Goal: Task Accomplishment & Management: Manage account settings

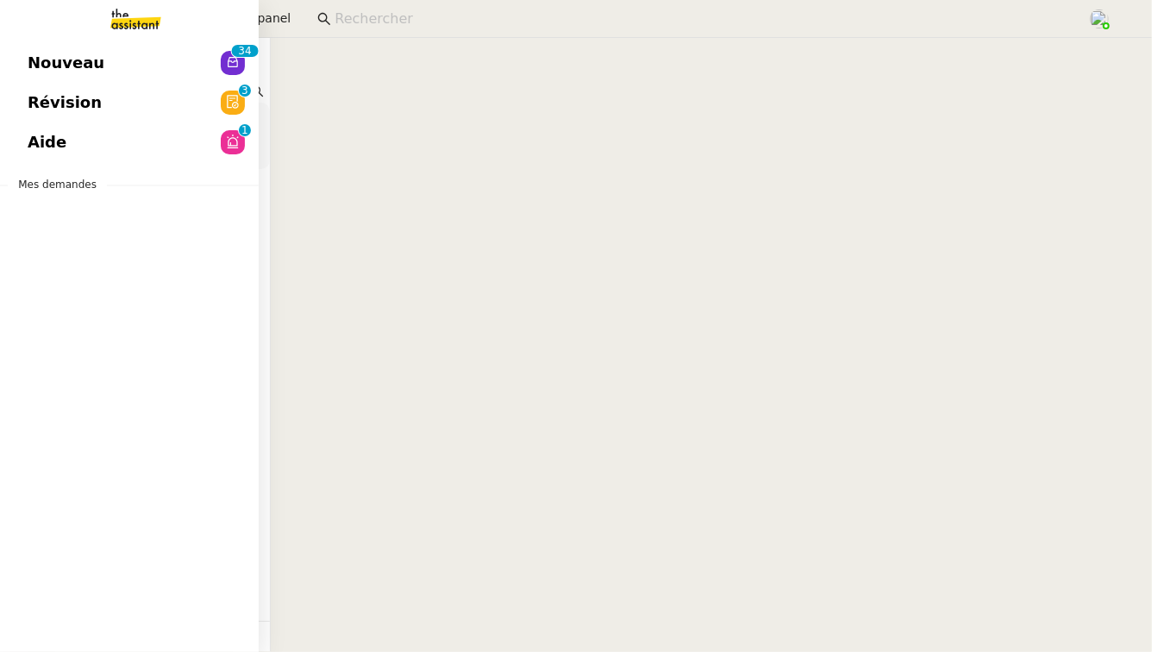
click at [82, 102] on span "Révision" at bounding box center [65, 103] width 74 height 26
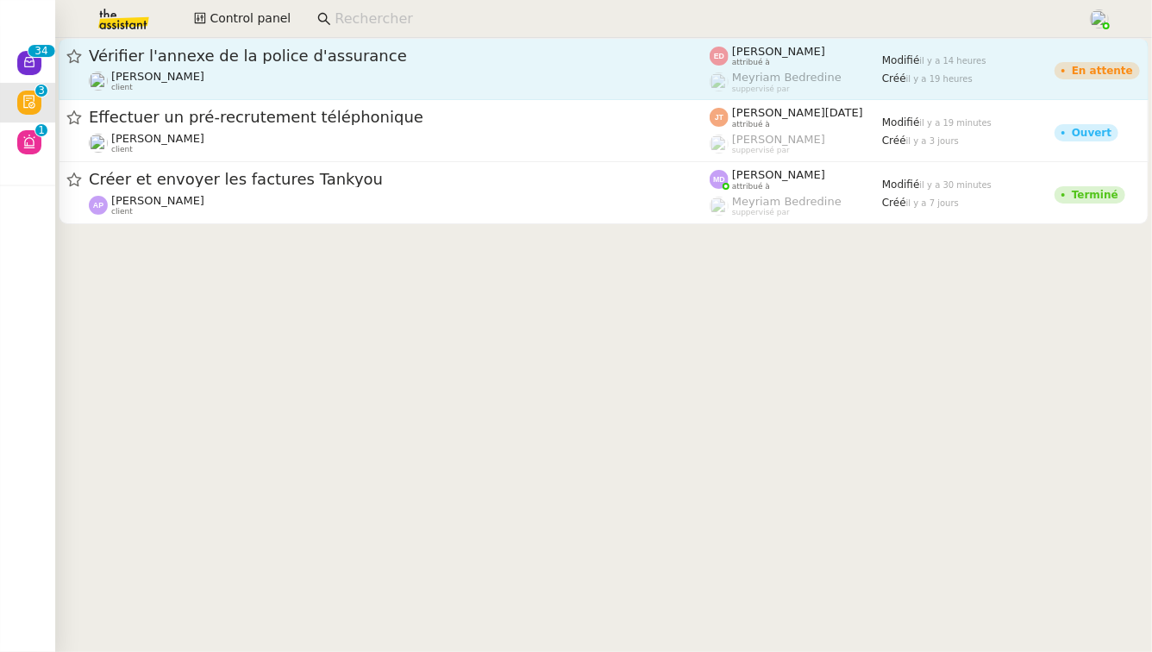
click at [470, 46] on div "Vérifier l'annexe de la police d'assurance" at bounding box center [399, 56] width 621 height 21
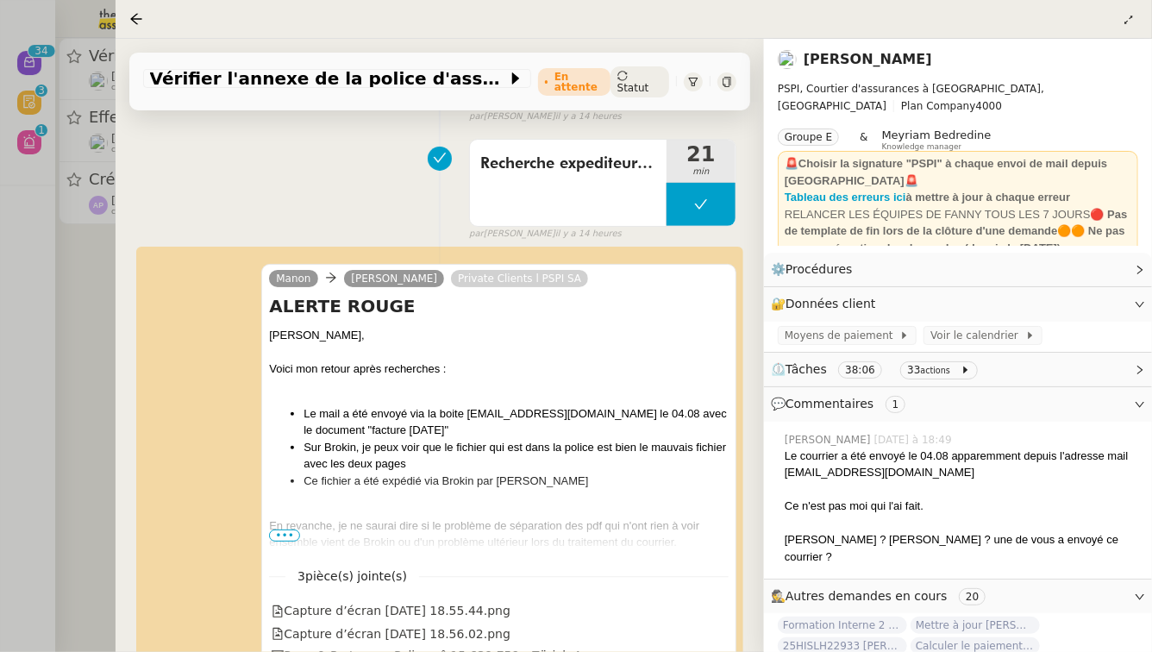
scroll to position [230, 0]
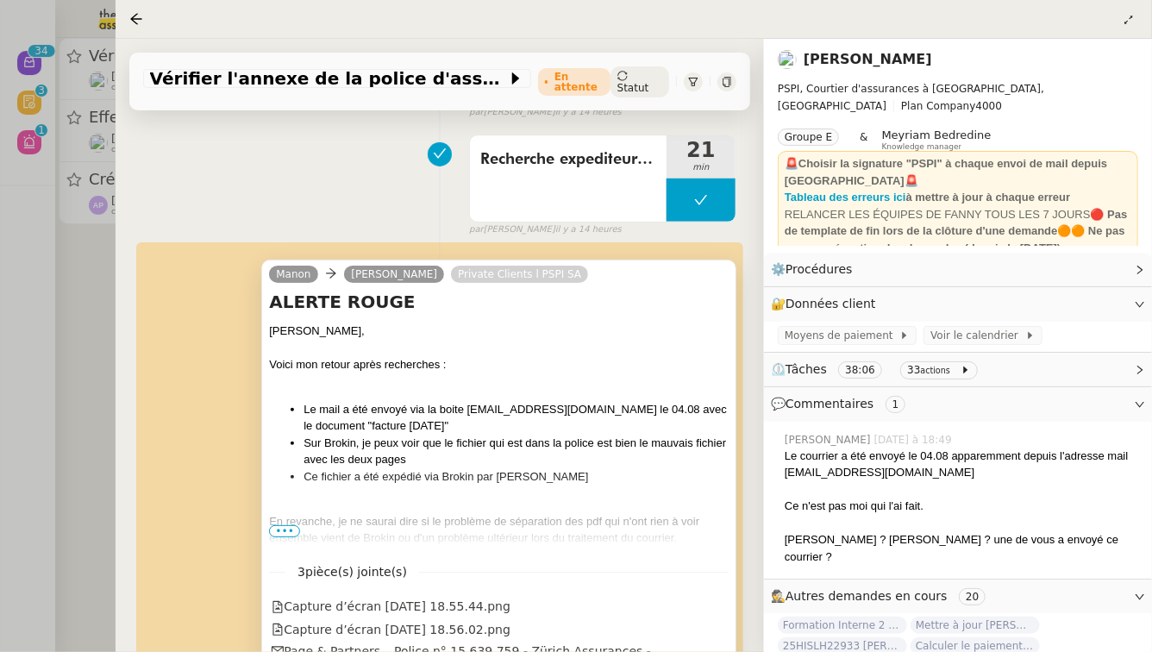
click at [279, 525] on span "•••" at bounding box center [284, 531] width 31 height 12
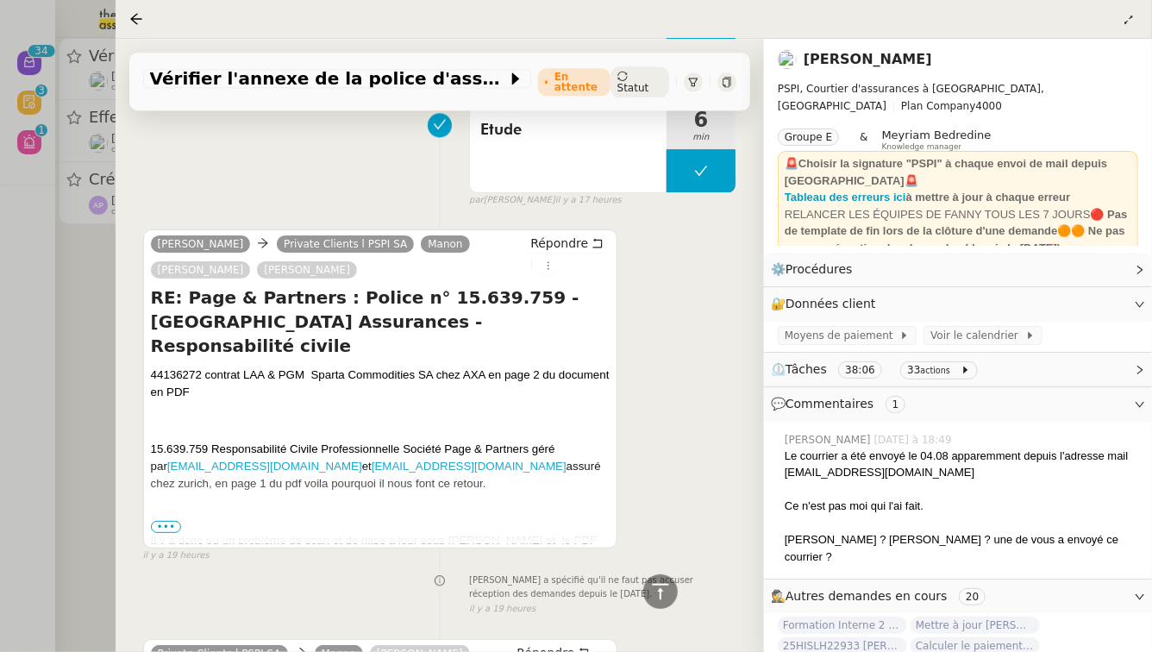
scroll to position [2021, 0]
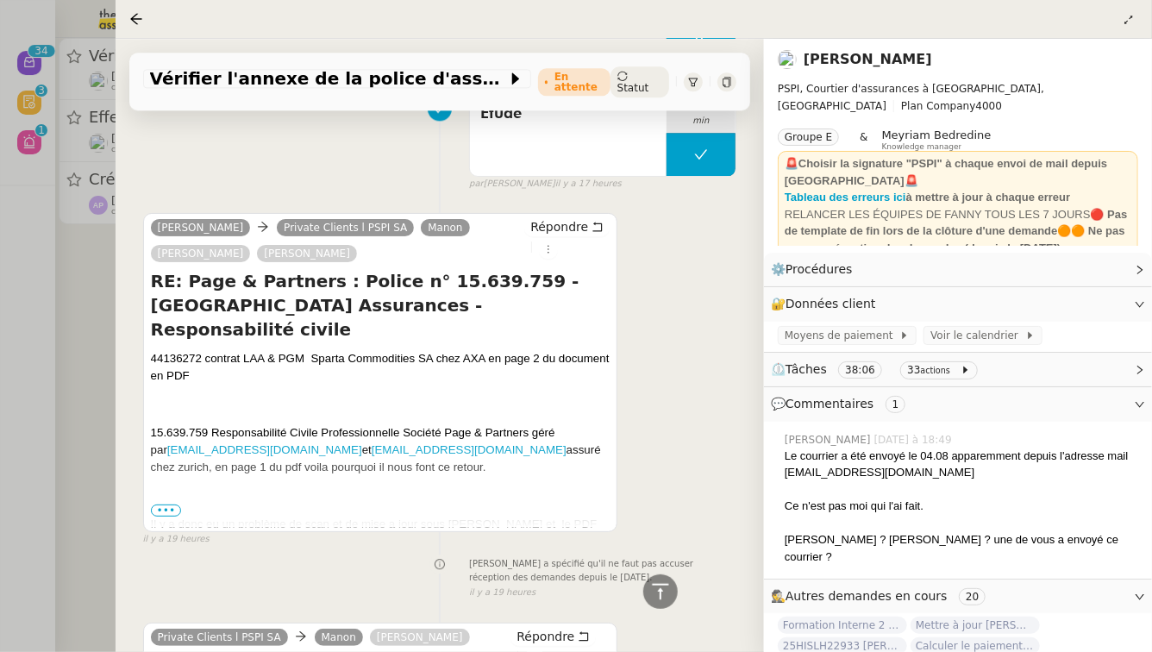
click at [485, 424] on p "15.639.759 Responsabilité Civile Professionnelle Société Page & Partners géré p…" at bounding box center [381, 450] width 460 height 52
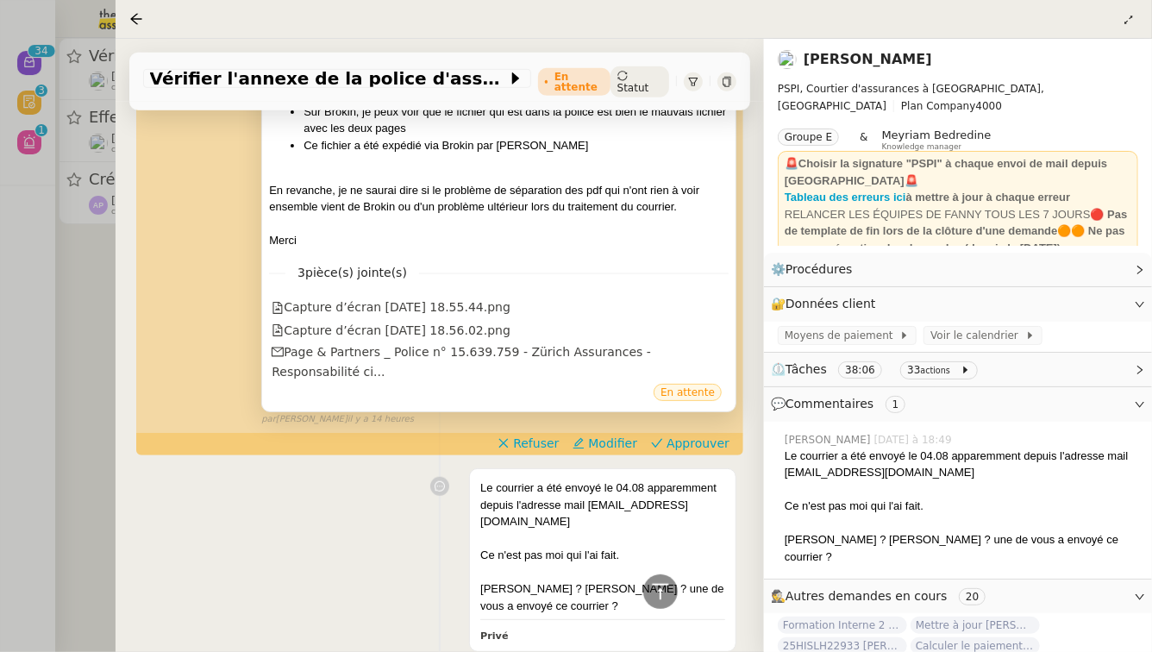
scroll to position [543, 0]
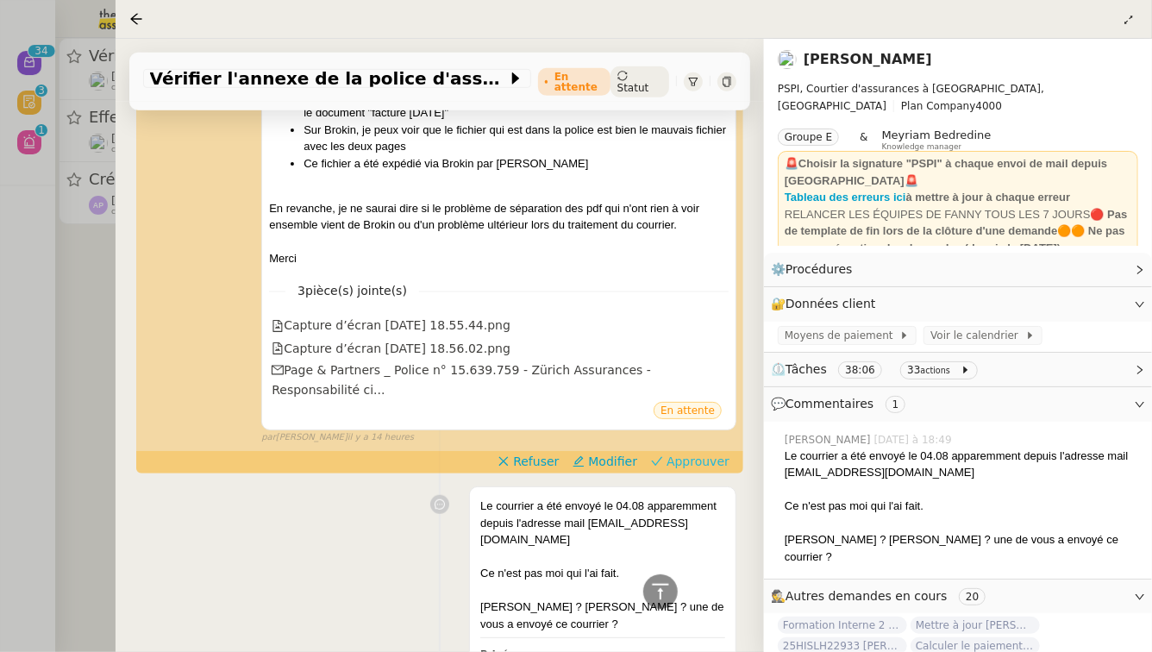
click at [714, 453] on span "Approuver" at bounding box center [698, 461] width 63 height 17
click at [0, 357] on div at bounding box center [576, 326] width 1152 height 652
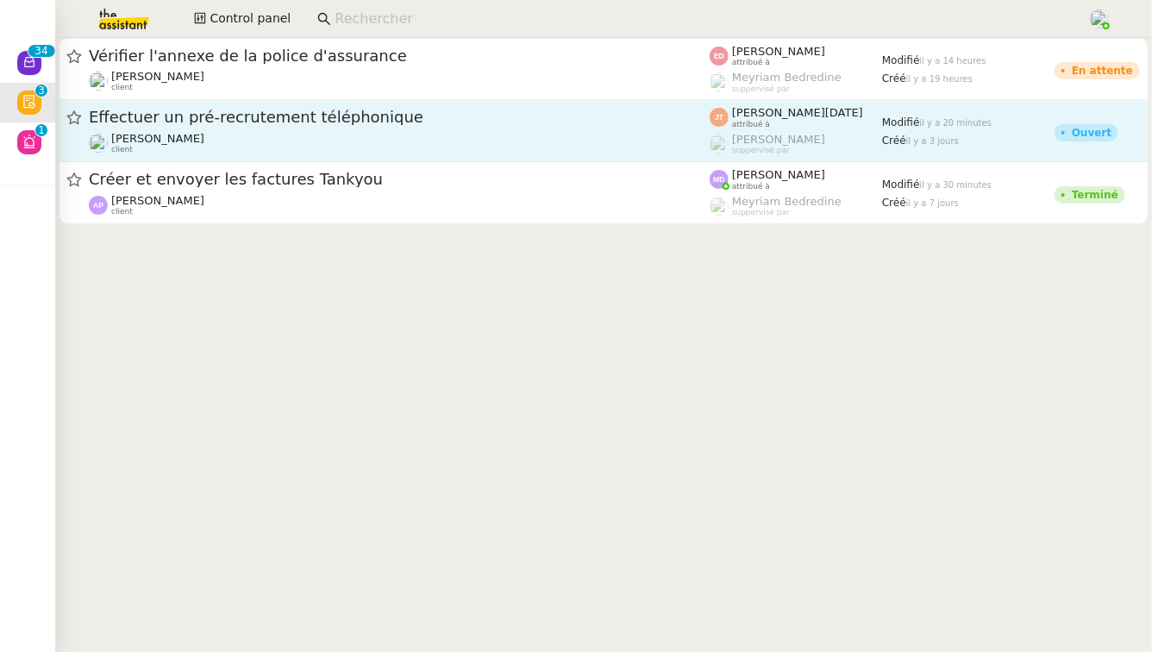
click at [247, 122] on span "Effectuer un pré-recrutement téléphonique" at bounding box center [399, 118] width 621 height 16
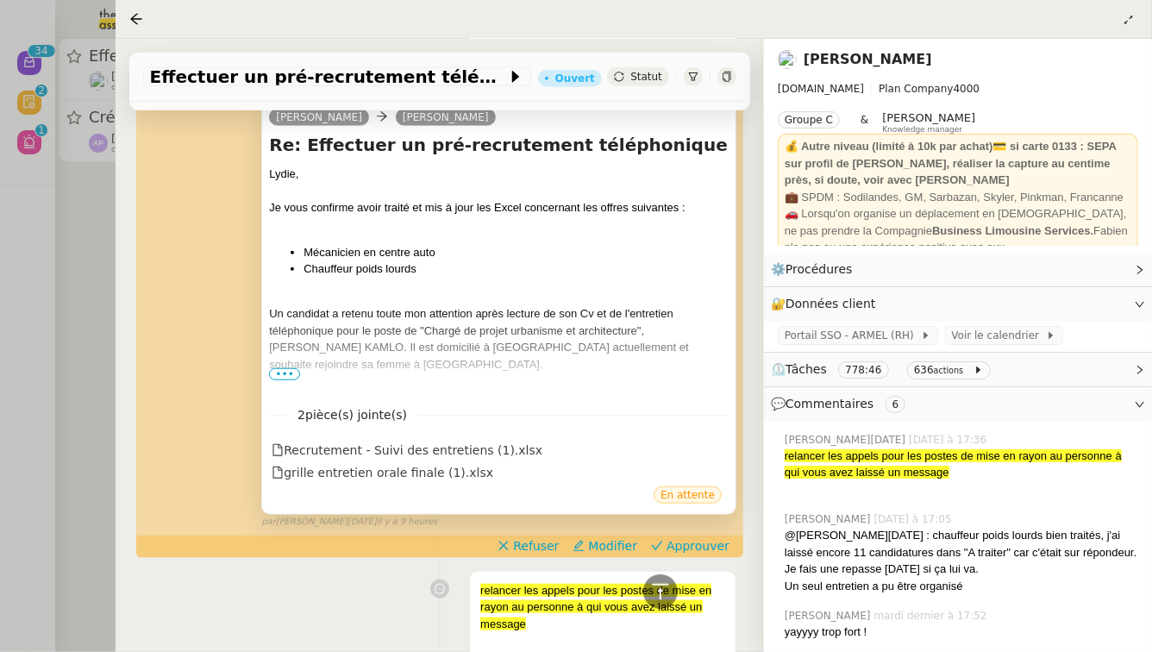
scroll to position [703, 0]
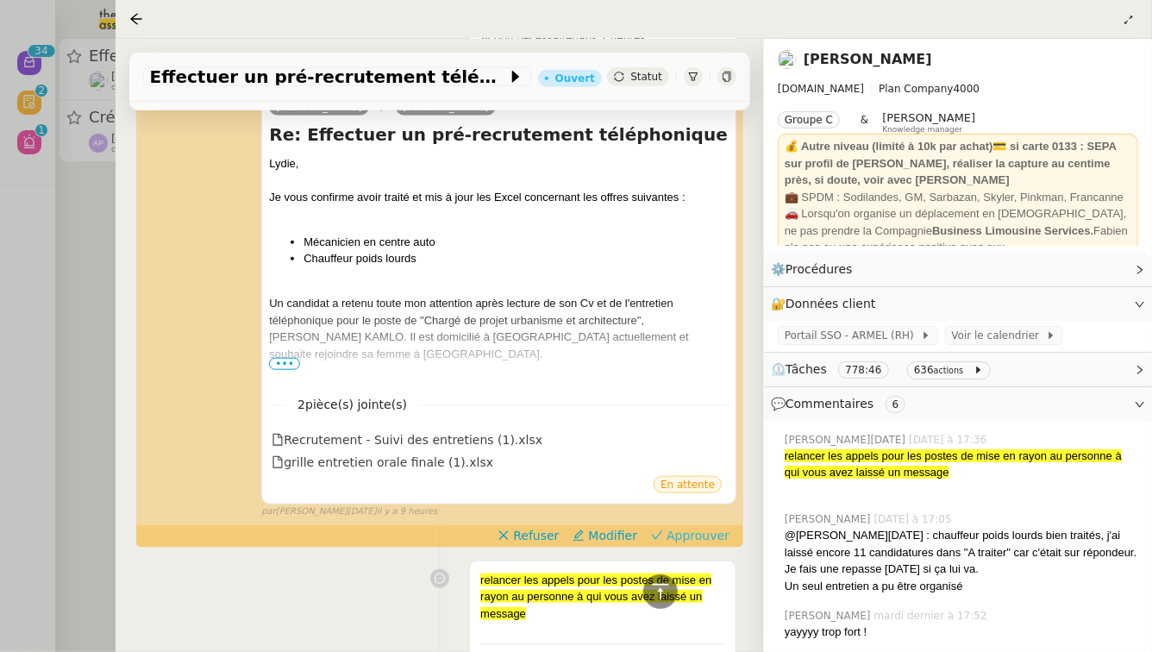
click at [663, 530] on span at bounding box center [657, 537] width 12 height 14
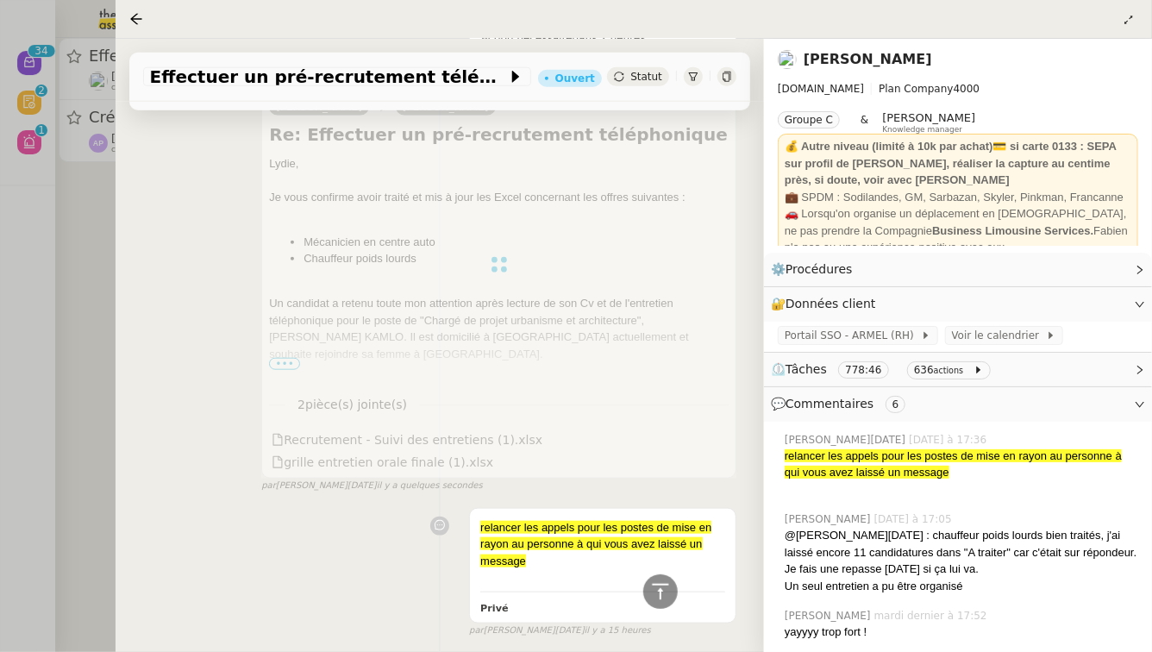
click at [47, 374] on div at bounding box center [576, 326] width 1152 height 652
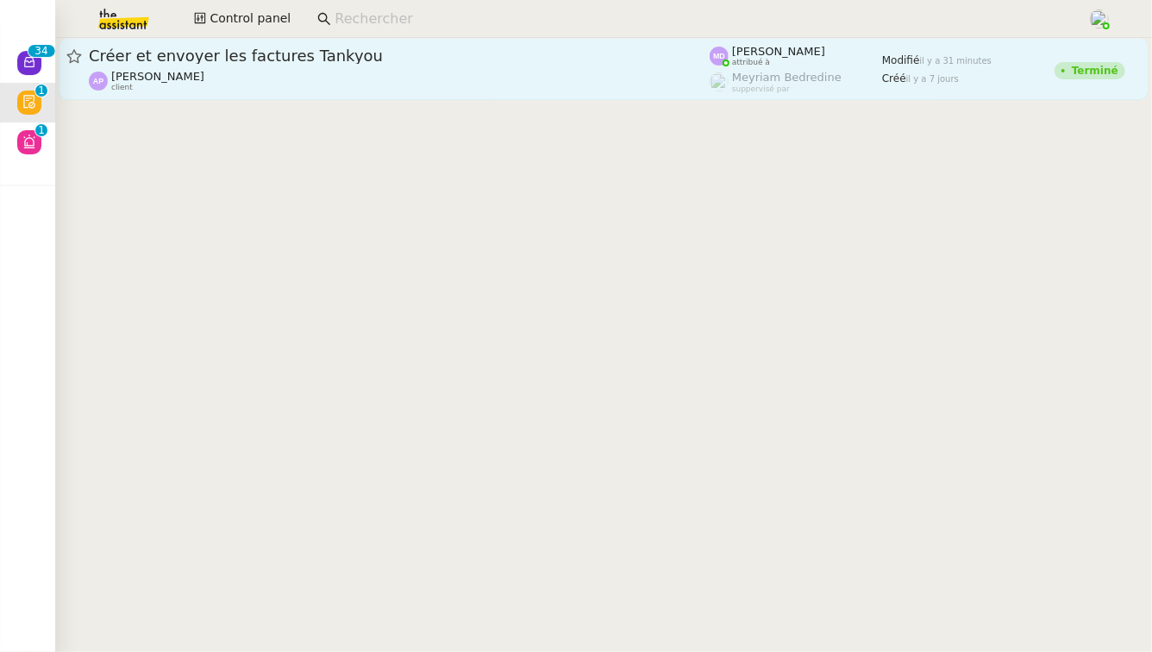
click at [352, 60] on span "Créer et envoyer les factures Tankyou" at bounding box center [399, 56] width 621 height 16
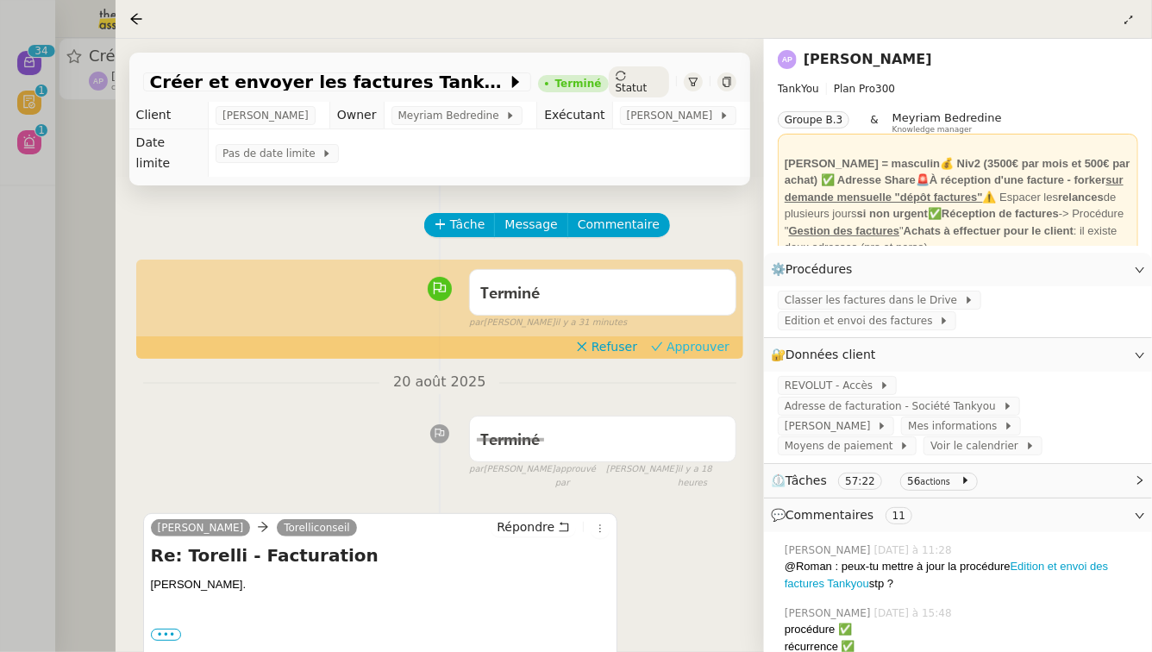
click at [683, 338] on span "Approuver" at bounding box center [698, 346] width 63 height 17
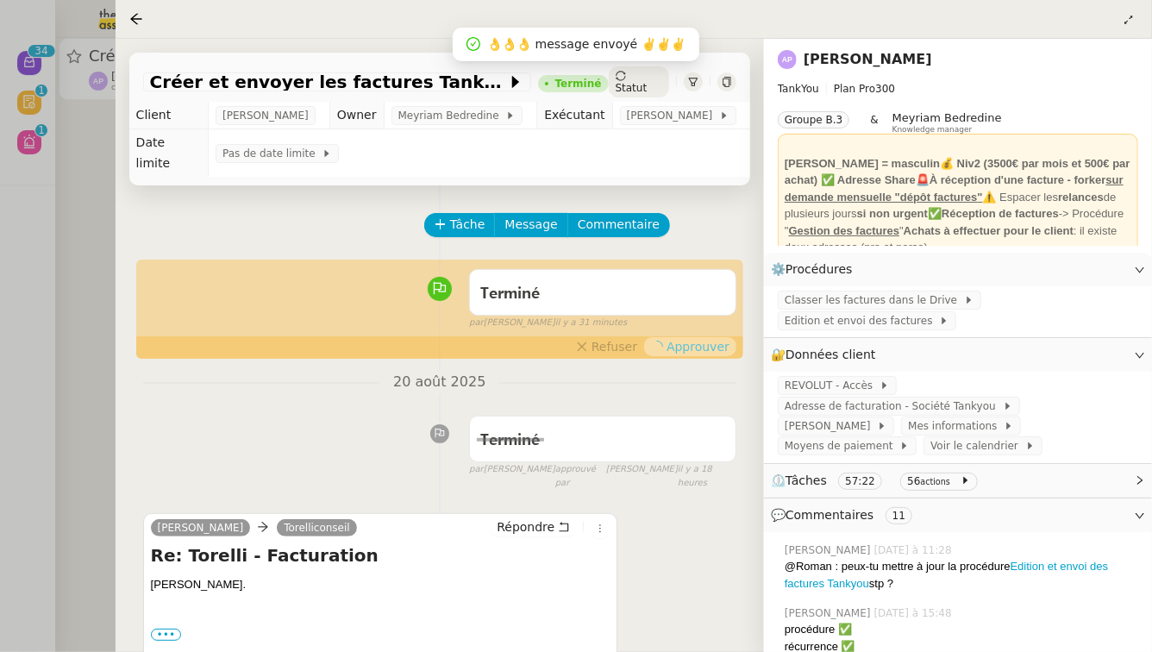
click at [84, 162] on div at bounding box center [576, 326] width 1152 height 652
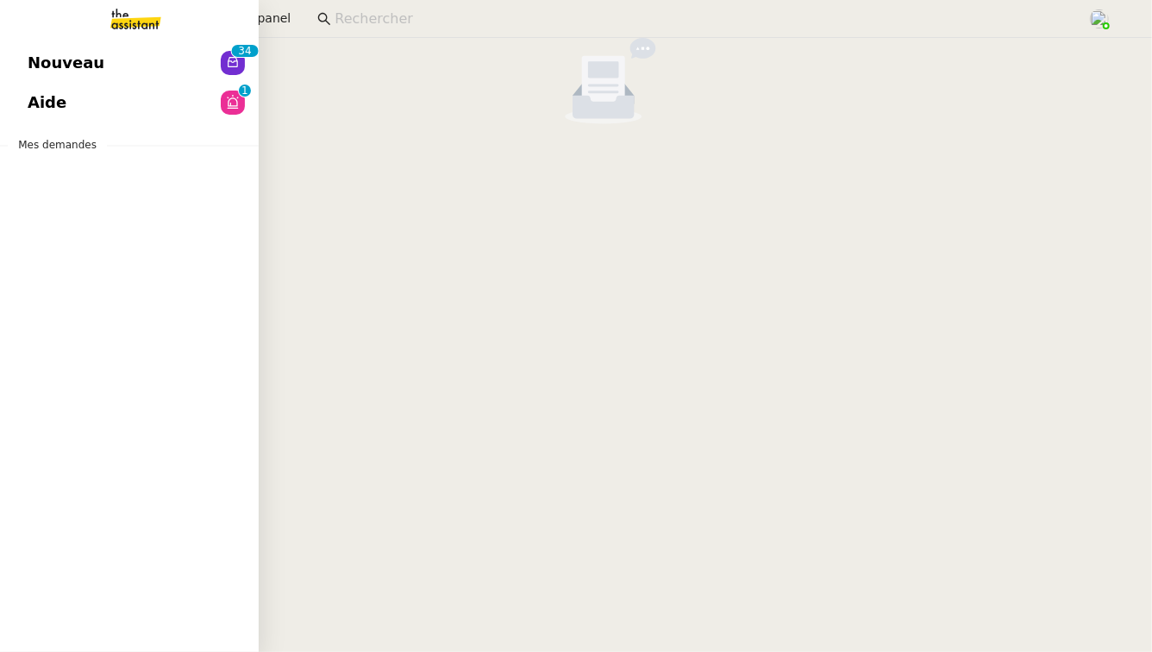
click at [83, 115] on link "Aide 0 1 2 3 4 5 6 7 8 9" at bounding box center [129, 103] width 259 height 40
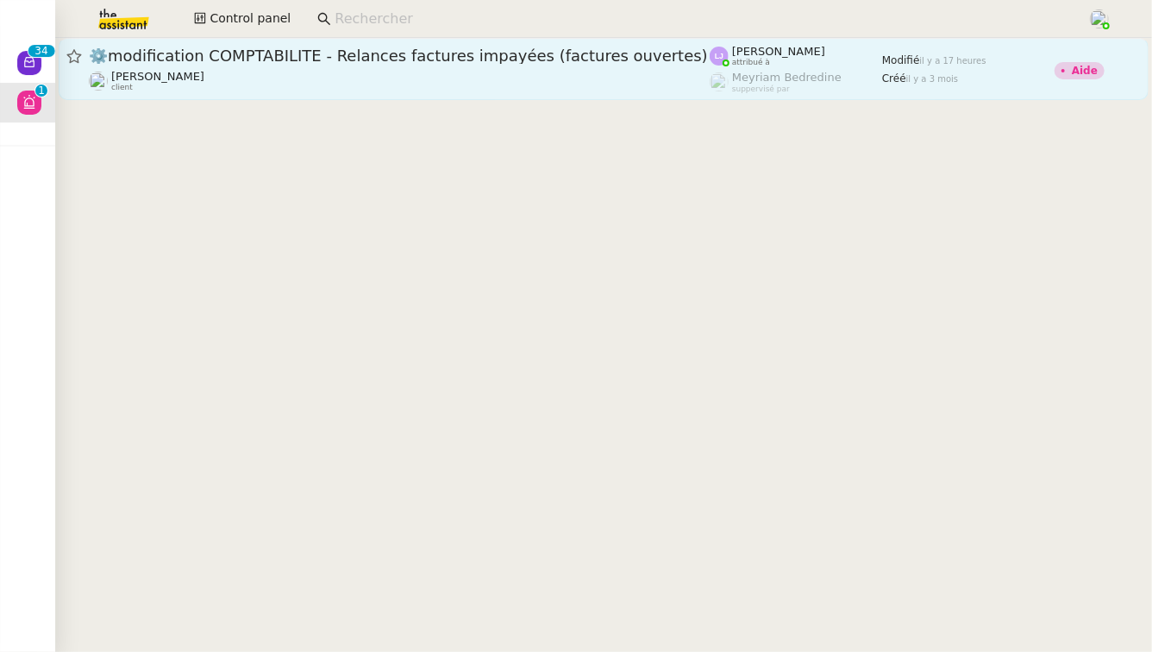
click at [335, 60] on span "⚙️modification COMPTABILITE - Relances factures impayées (factures ouvertes)" at bounding box center [399, 56] width 621 height 16
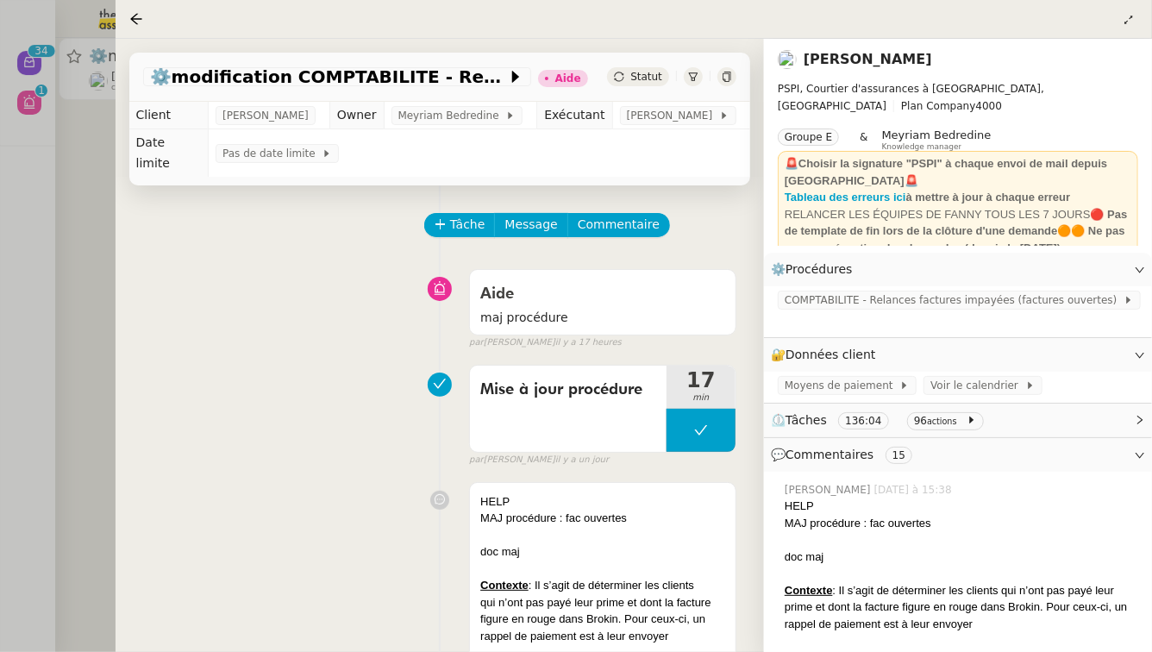
click at [3, 364] on div at bounding box center [576, 326] width 1152 height 652
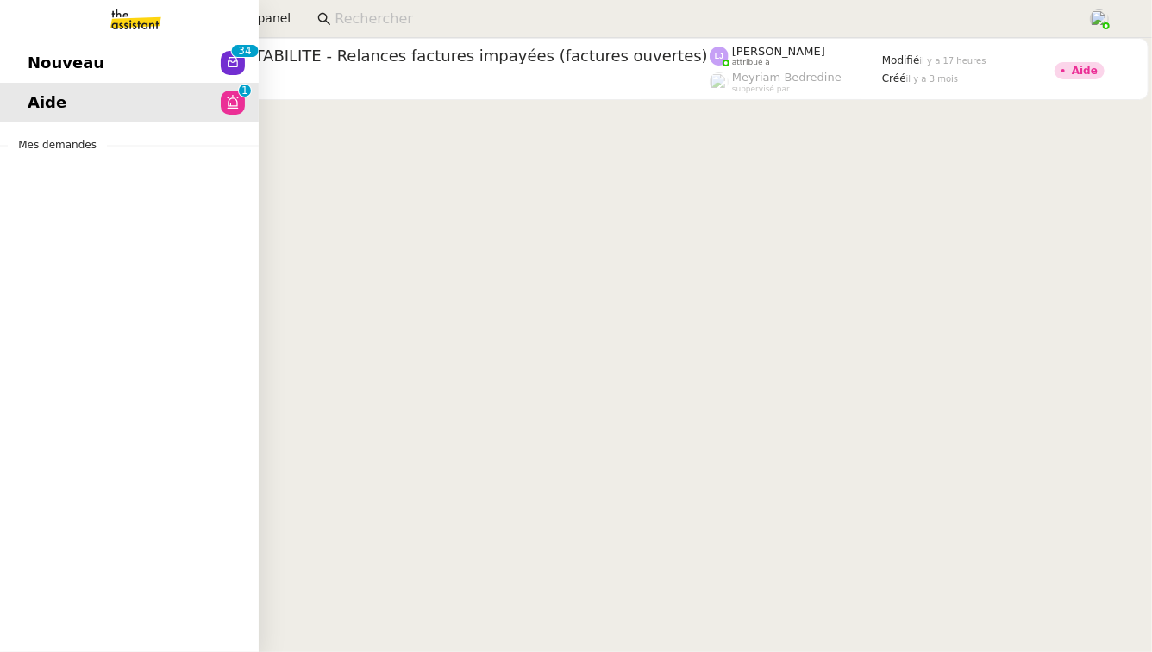
click at [107, 72] on link "Nouveau 0 1 2 3 4 5 6 7 8 9 0 1 2 3 4 5 6 7 8 9" at bounding box center [129, 63] width 259 height 40
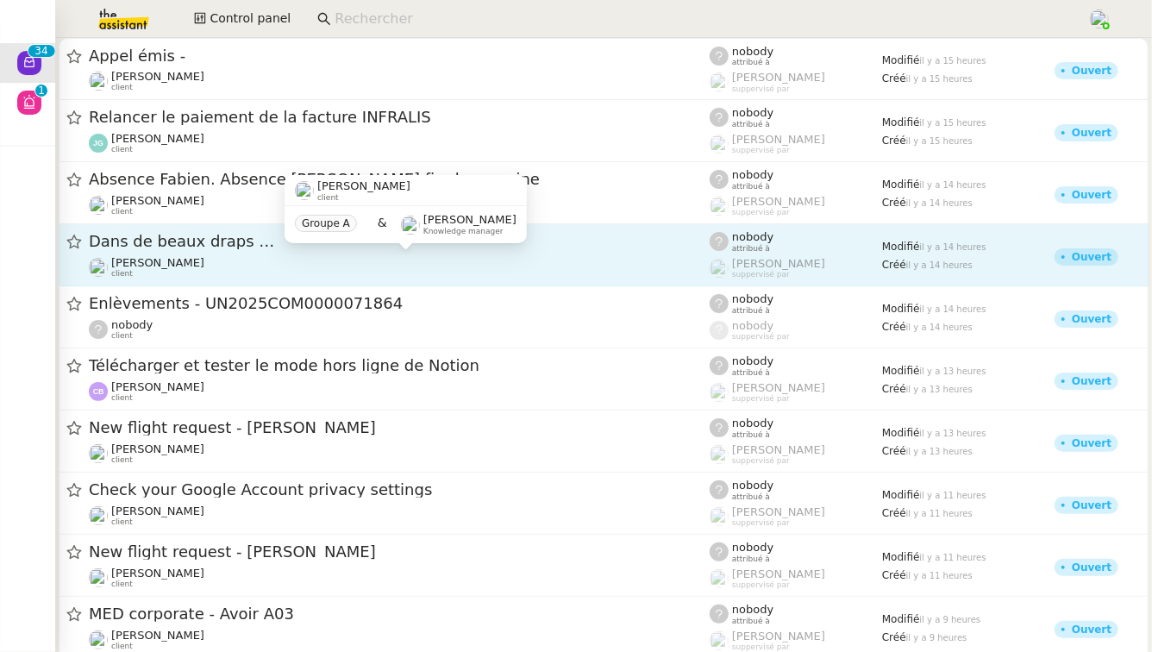
click at [323, 256] on div "[PERSON_NAME] client" at bounding box center [399, 267] width 621 height 22
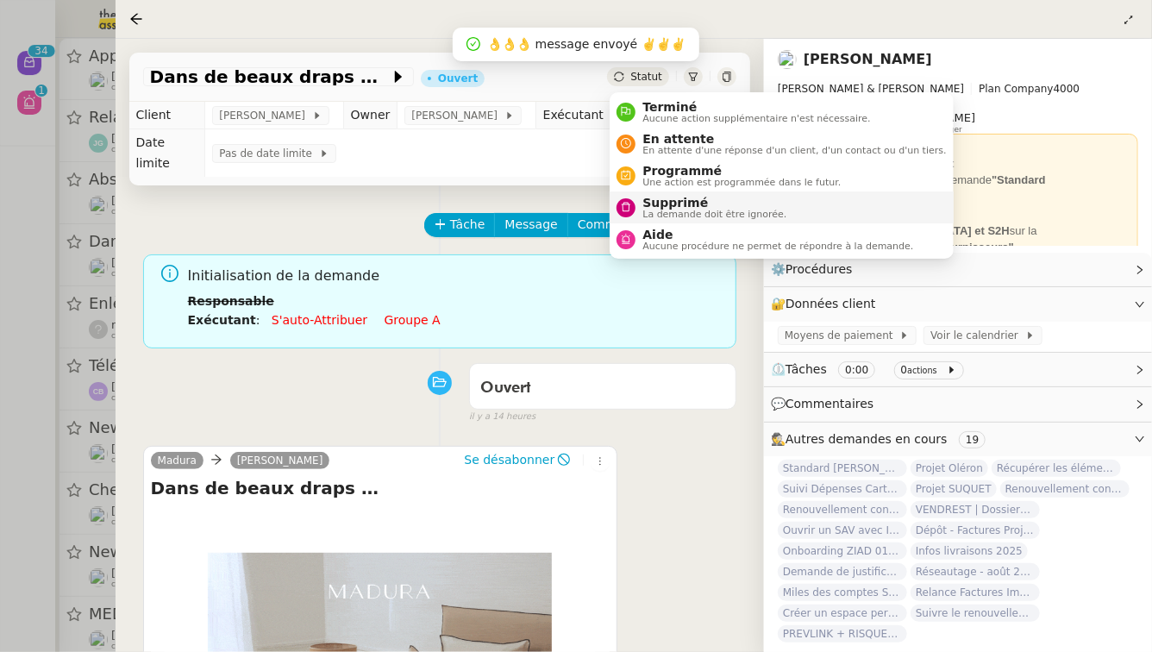
click at [651, 207] on span "Supprimé" at bounding box center [715, 203] width 144 height 14
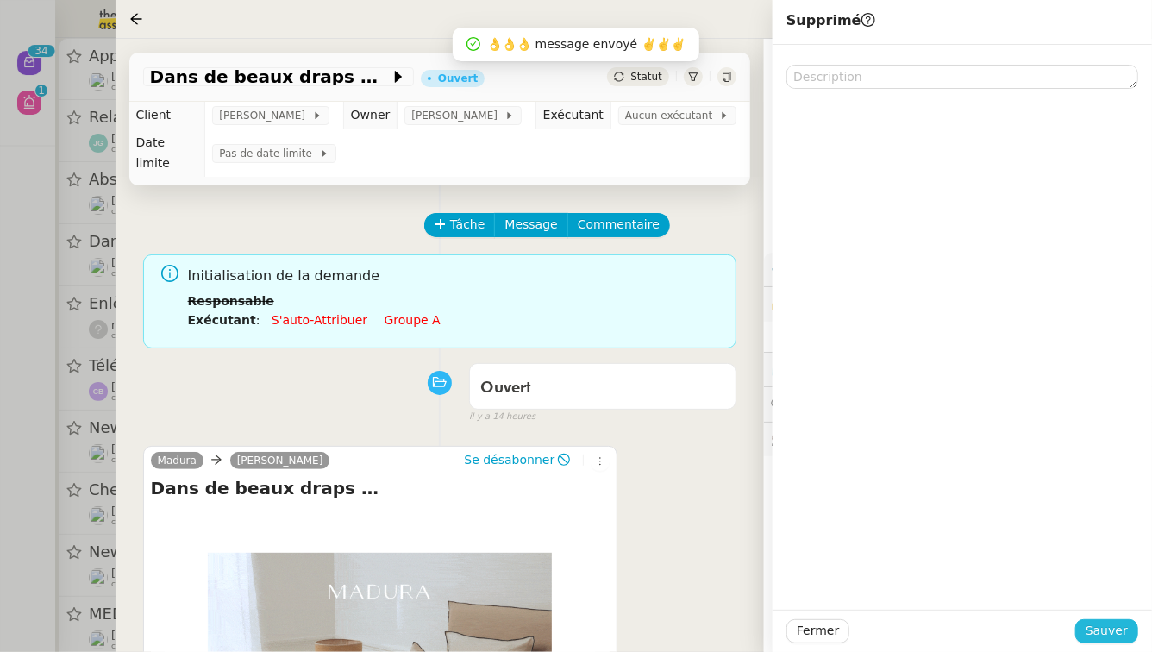
click at [1115, 633] on span "Sauver" at bounding box center [1107, 631] width 42 height 20
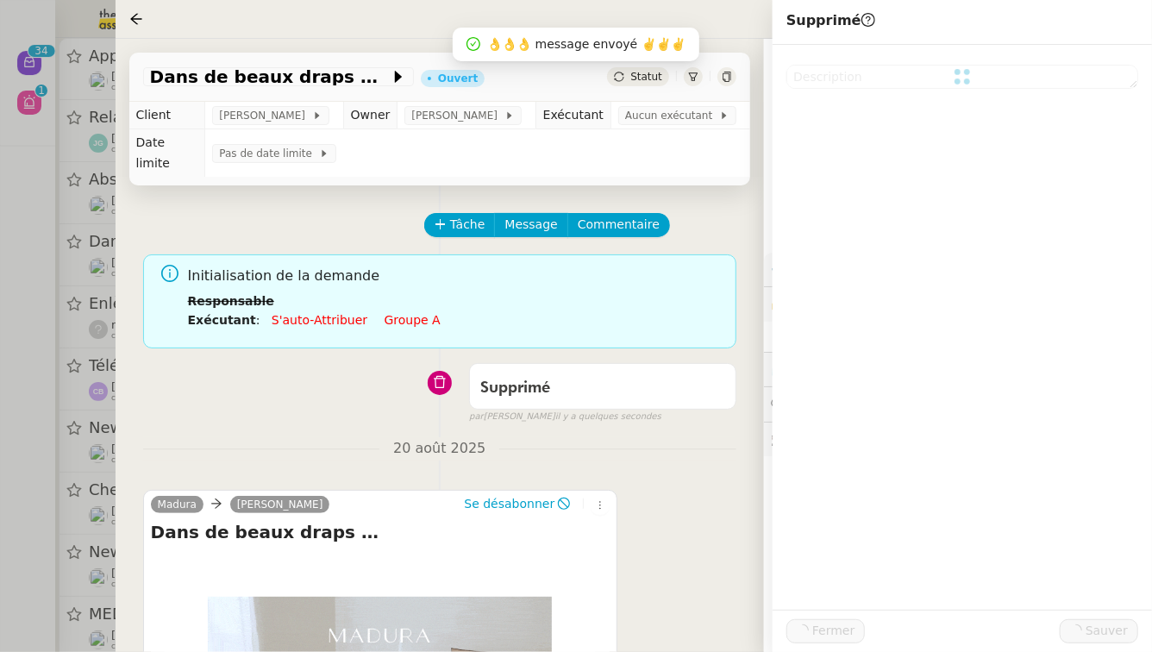
click at [0, 528] on div at bounding box center [576, 326] width 1152 height 652
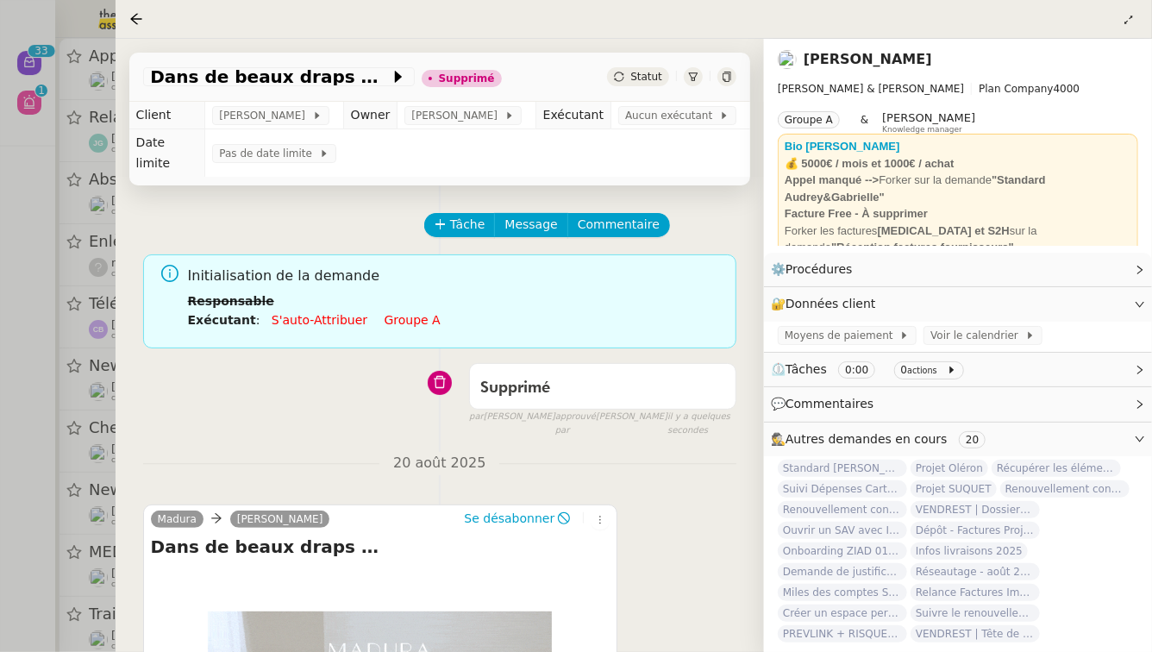
click at [15, 201] on div at bounding box center [576, 326] width 1152 height 652
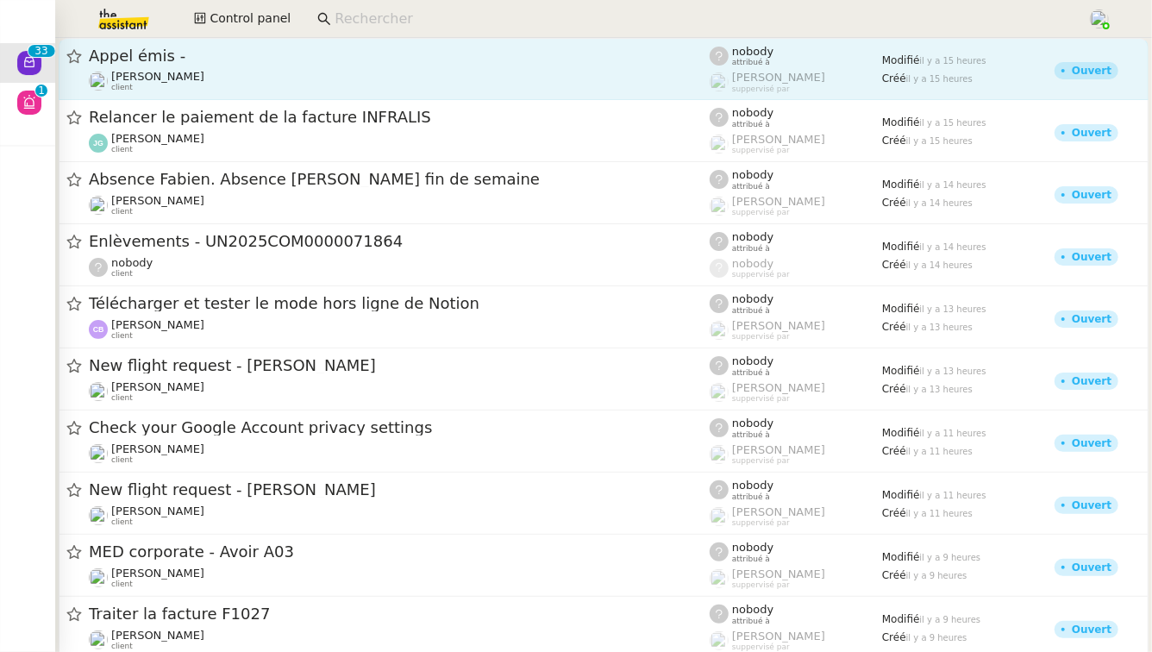
click at [241, 60] on span "Appel émis -" at bounding box center [399, 56] width 621 height 16
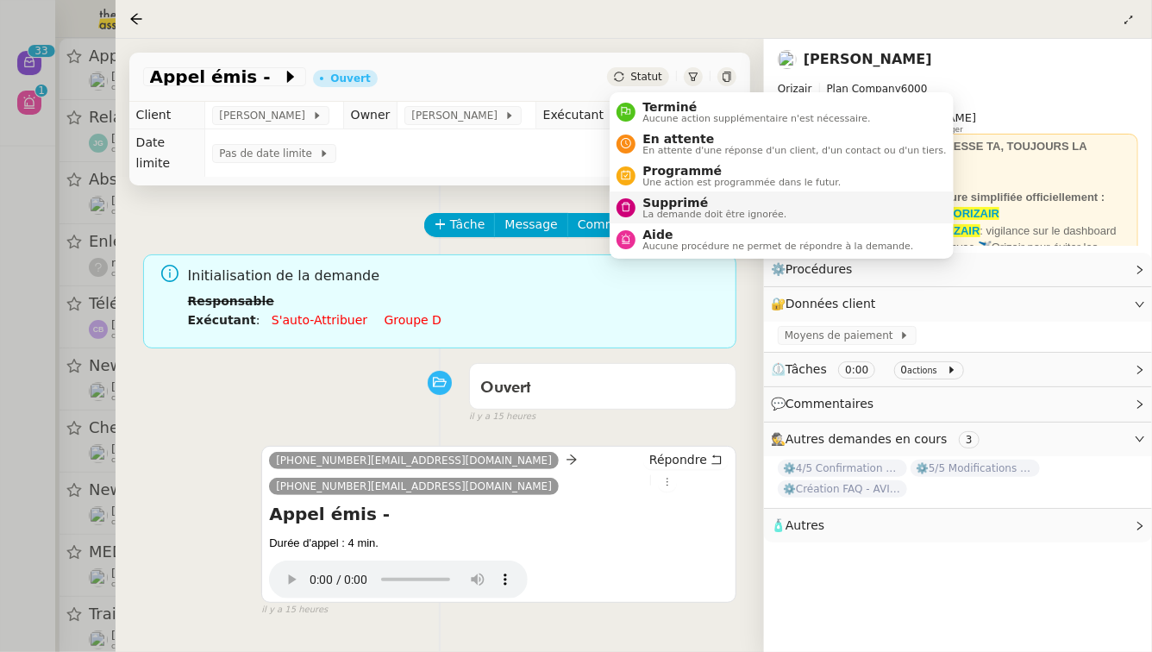
click at [662, 198] on span "Supprimé" at bounding box center [715, 203] width 144 height 14
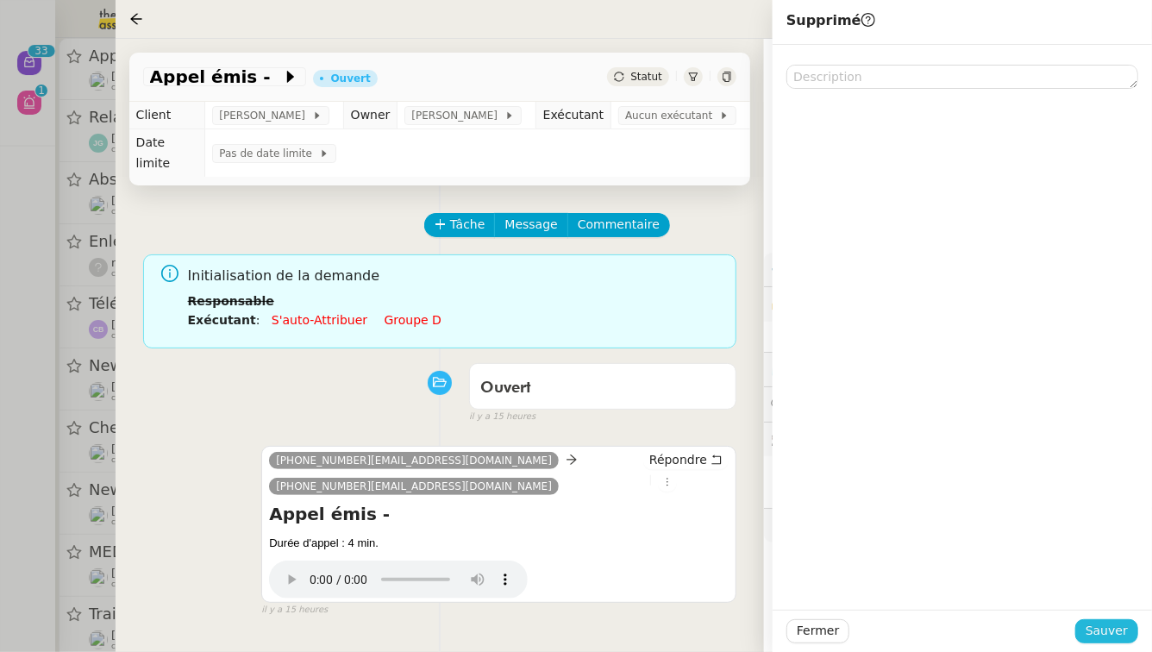
click at [1122, 624] on span "Sauver" at bounding box center [1107, 631] width 42 height 20
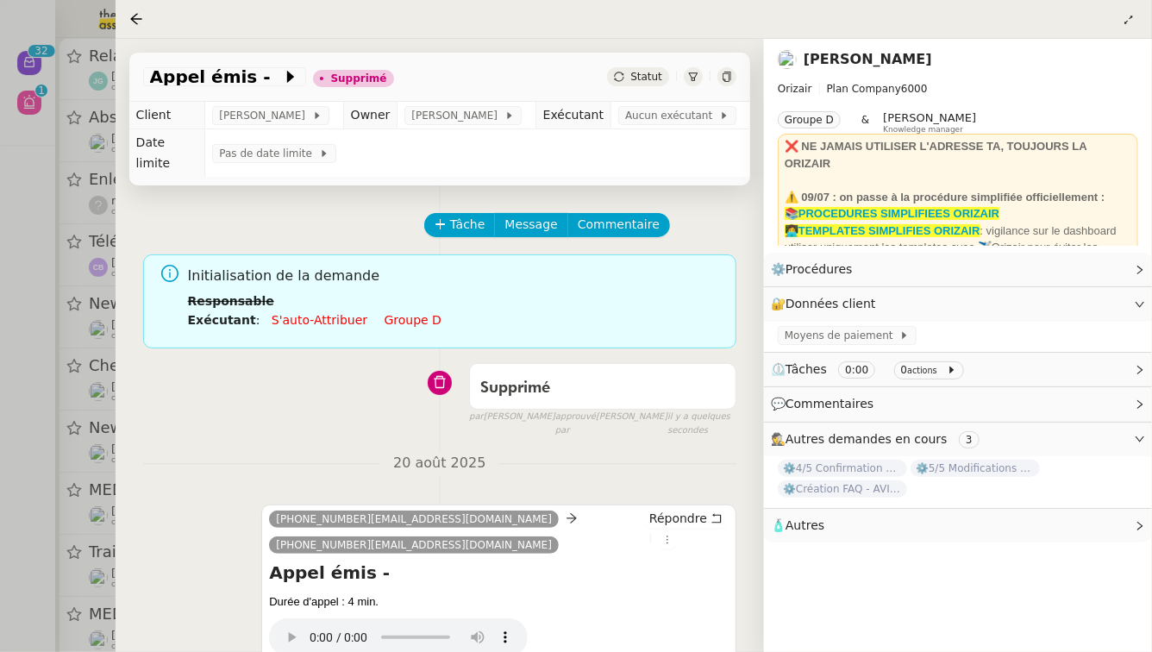
click at [0, 410] on div at bounding box center [576, 326] width 1152 height 652
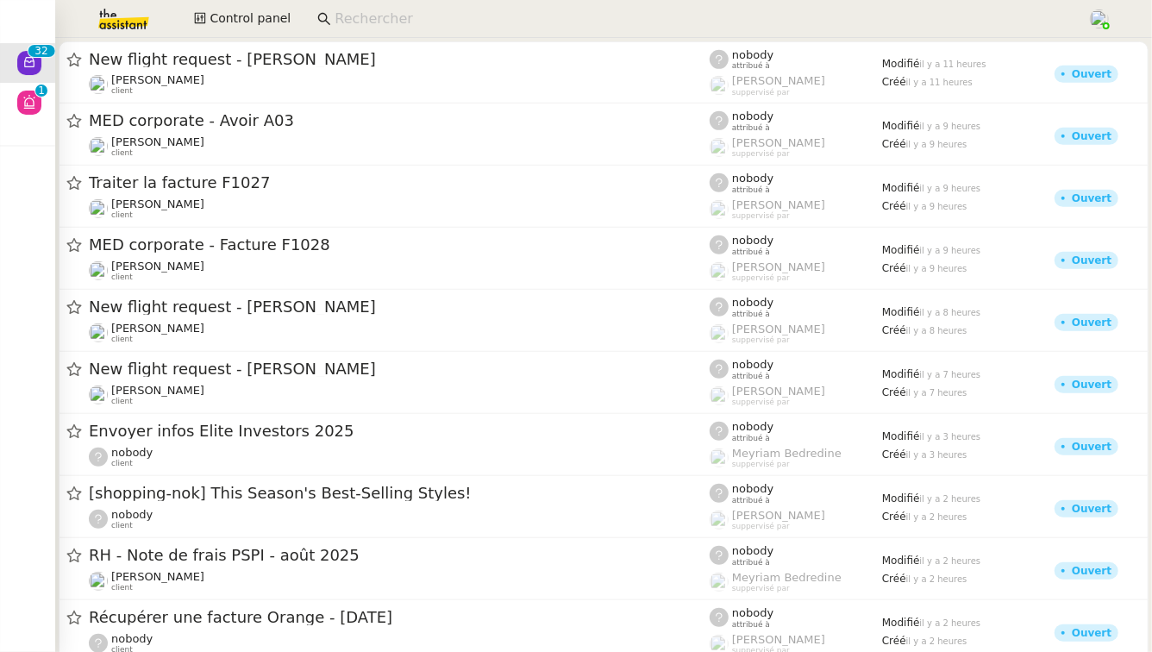
scroll to position [505, 0]
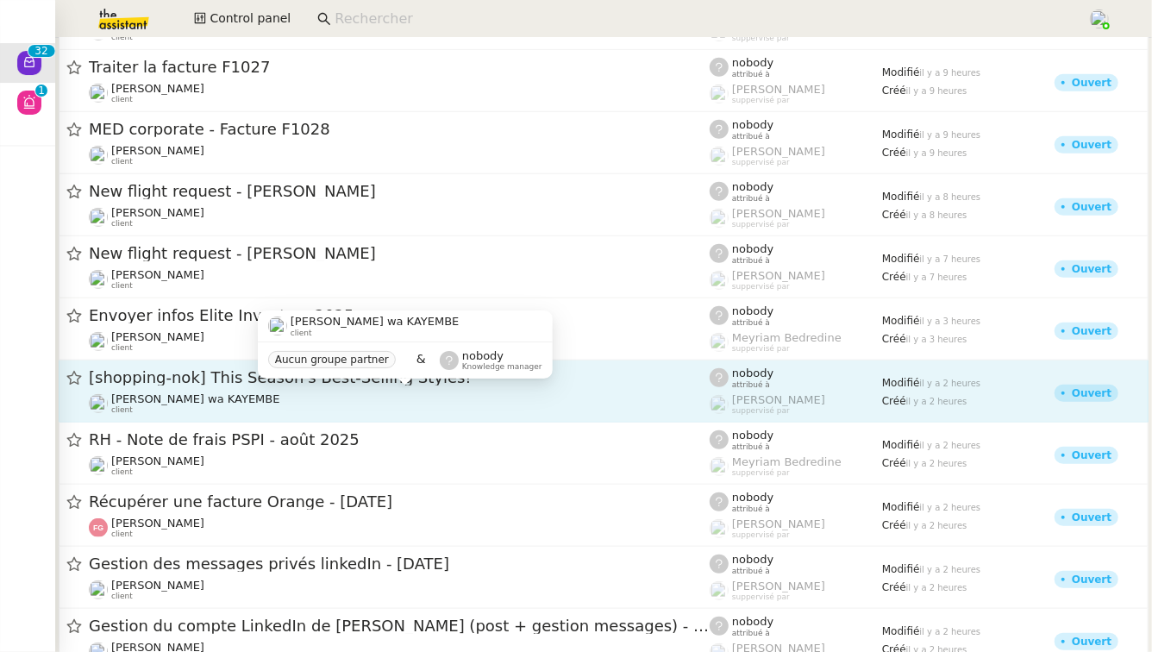
click at [364, 398] on div "[PERSON_NAME] wa KAYEMBE client" at bounding box center [399, 403] width 621 height 22
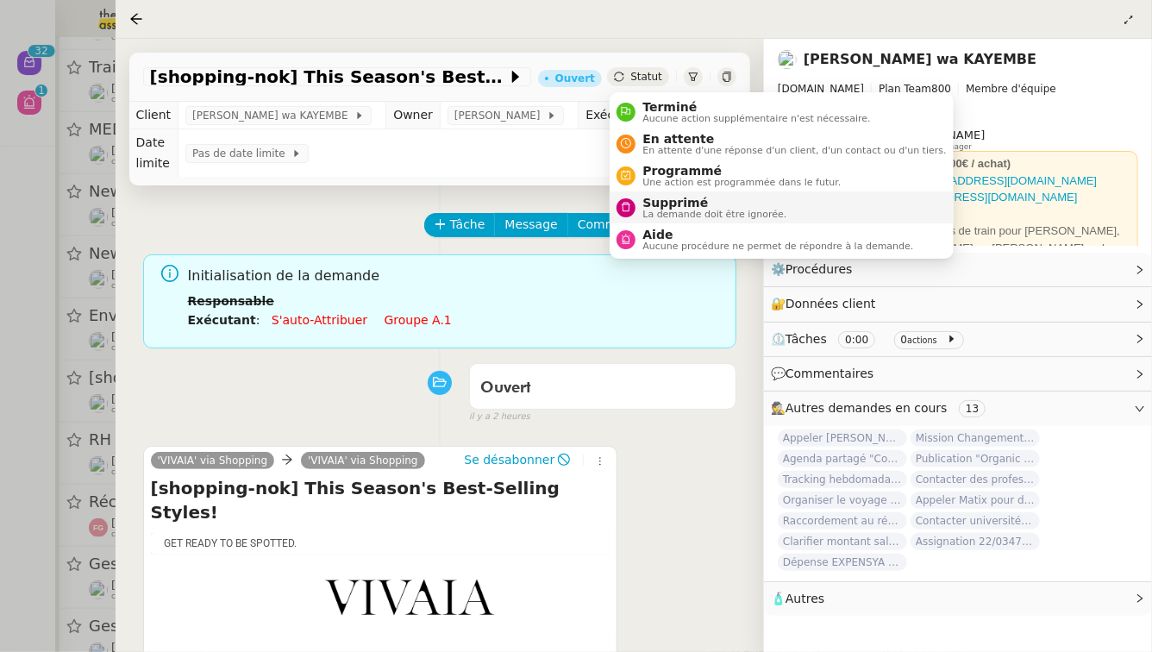
click at [649, 196] on span "Supprimé" at bounding box center [715, 203] width 144 height 14
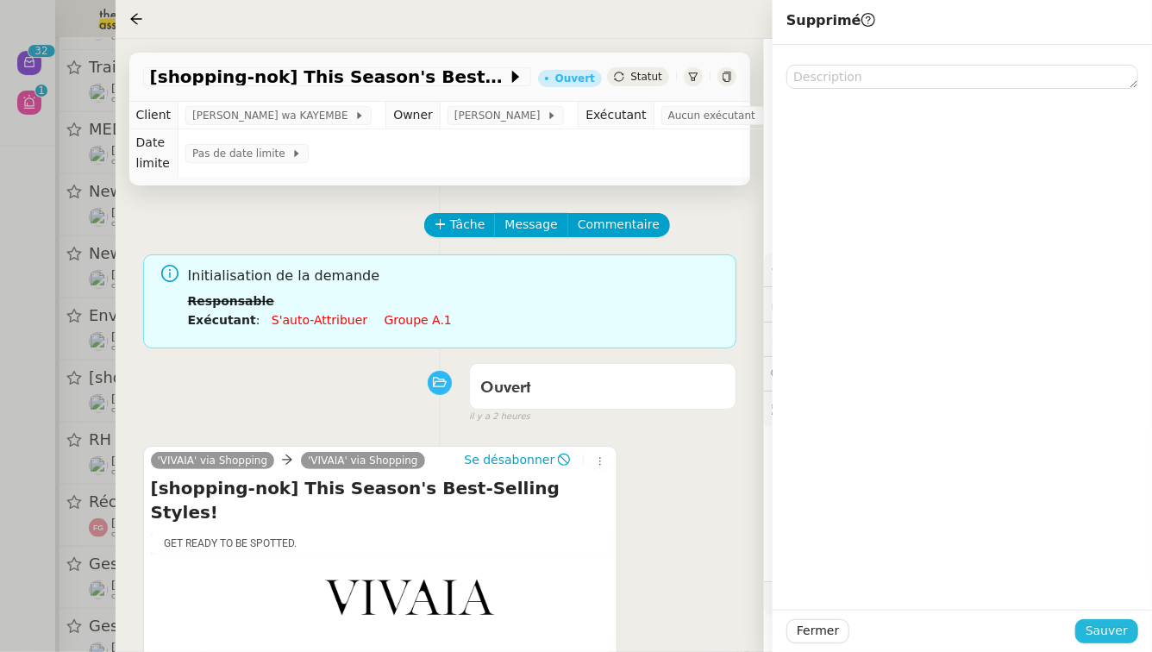
click at [1124, 627] on span "Sauver" at bounding box center [1107, 631] width 42 height 20
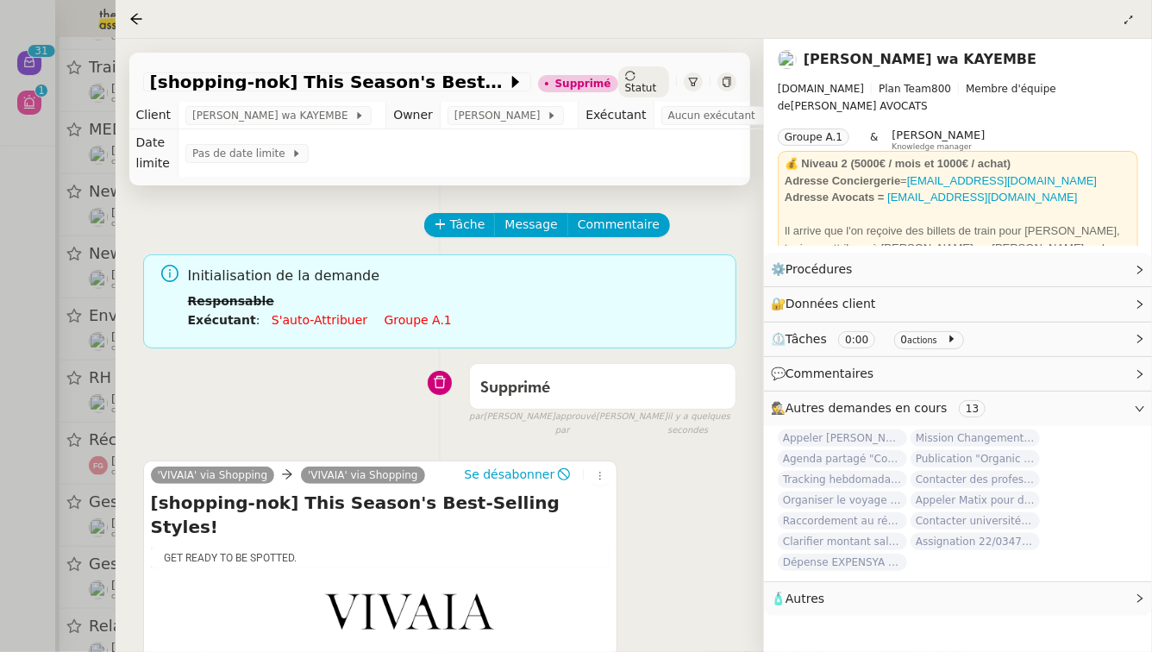
click at [0, 587] on div at bounding box center [576, 326] width 1152 height 652
